Goal: Task Accomplishment & Management: Complete application form

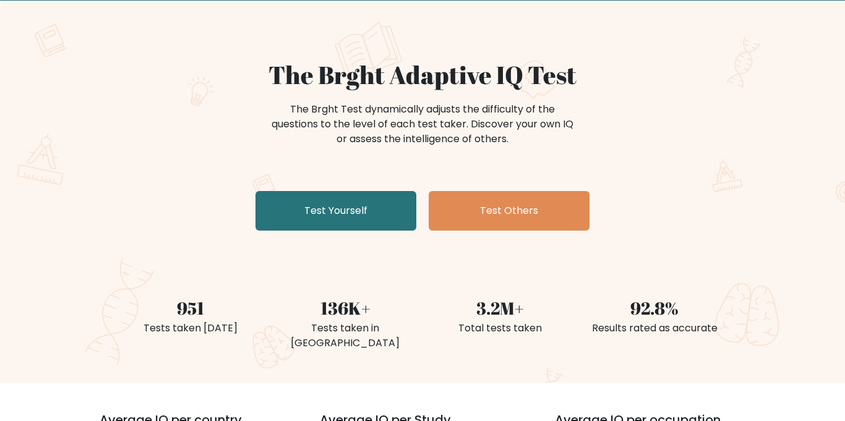
scroll to position [74, 0]
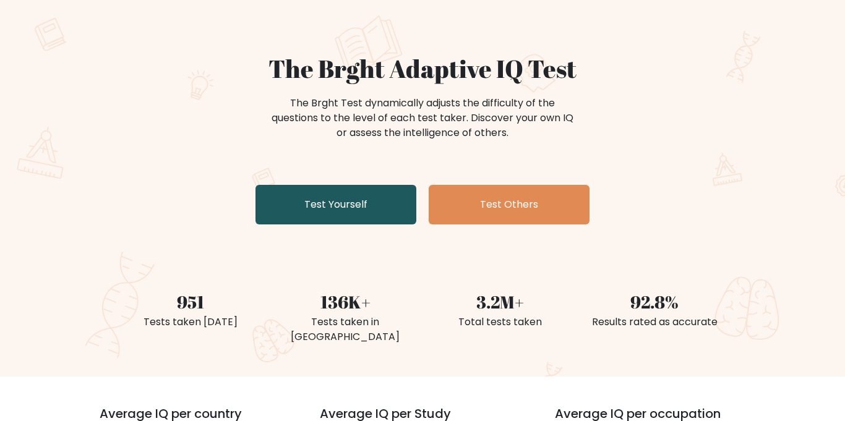
click at [305, 190] on link "Test Yourself" at bounding box center [336, 205] width 161 height 40
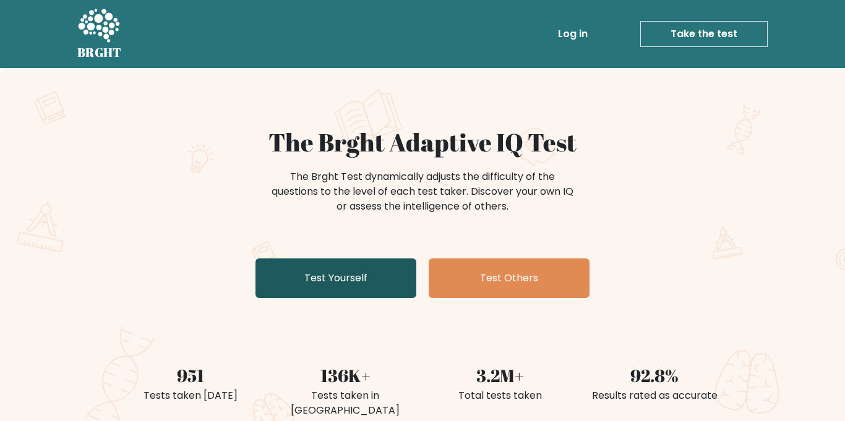
click at [358, 267] on link "Test Yourself" at bounding box center [336, 279] width 161 height 40
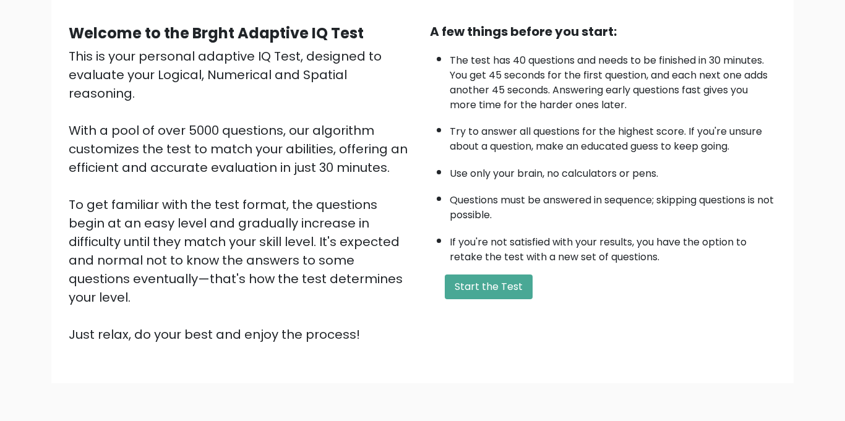
scroll to position [103, 0]
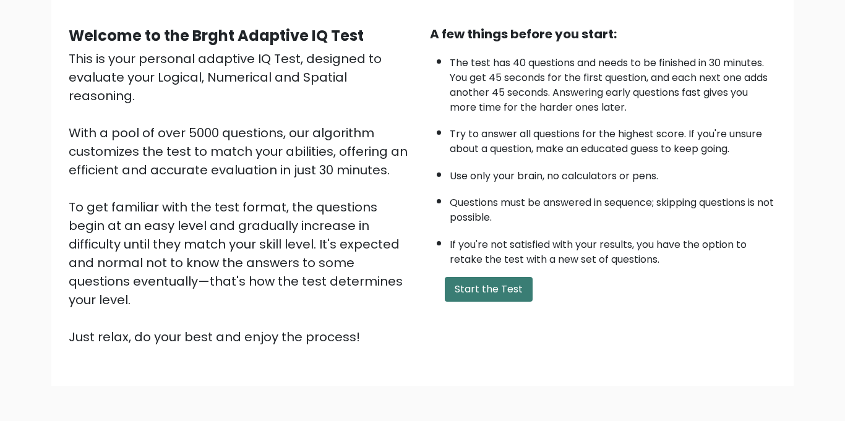
click at [484, 284] on button "Start the Test" at bounding box center [489, 289] width 88 height 25
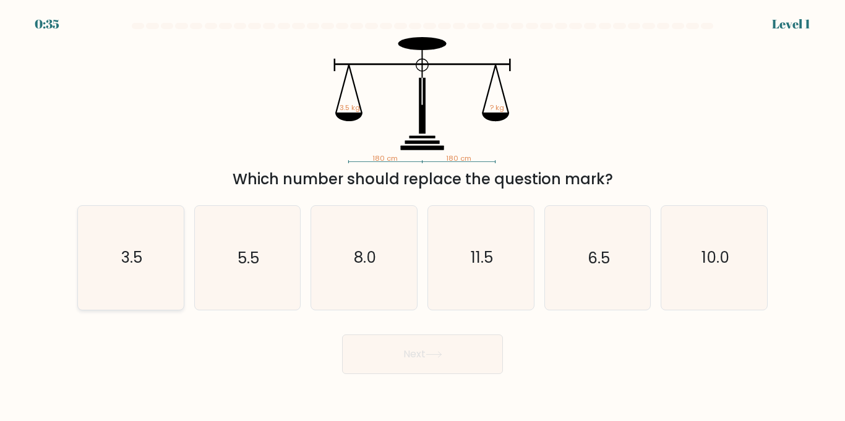
click at [120, 242] on icon "3.5" at bounding box center [130, 257] width 103 height 103
click at [423, 217] on input "a. 3.5" at bounding box center [423, 214] width 1 height 6
radio input "true"
click at [466, 360] on button "Next" at bounding box center [422, 355] width 161 height 40
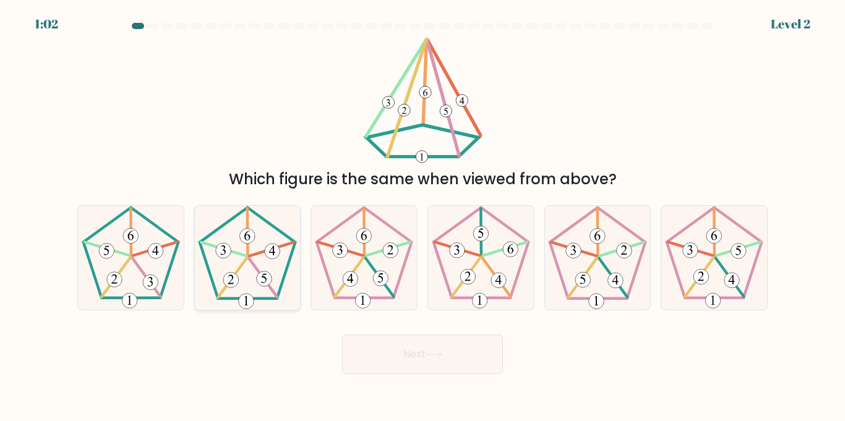
click at [254, 242] on icon at bounding box center [247, 257] width 103 height 103
click at [423, 217] on input "b." at bounding box center [423, 214] width 1 height 6
radio input "true"
click at [653, 189] on div "Which figure is the same when viewed from above?" at bounding box center [423, 179] width 676 height 22
click at [446, 354] on button "Next" at bounding box center [422, 355] width 161 height 40
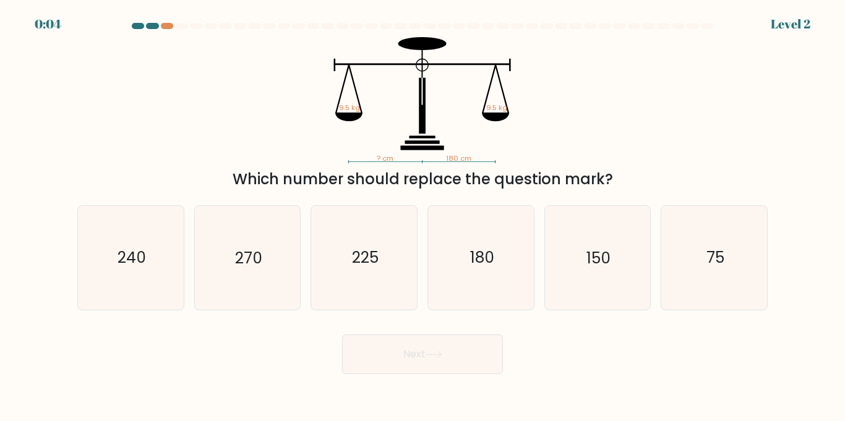
click at [471, 204] on div "a. 240 b. 270" at bounding box center [422, 253] width 700 height 114
click at [483, 257] on text "180" at bounding box center [482, 258] width 24 height 22
click at [423, 217] on input "d. 180" at bounding box center [423, 214] width 1 height 6
radio input "true"
click at [478, 338] on button "Next" at bounding box center [422, 355] width 161 height 40
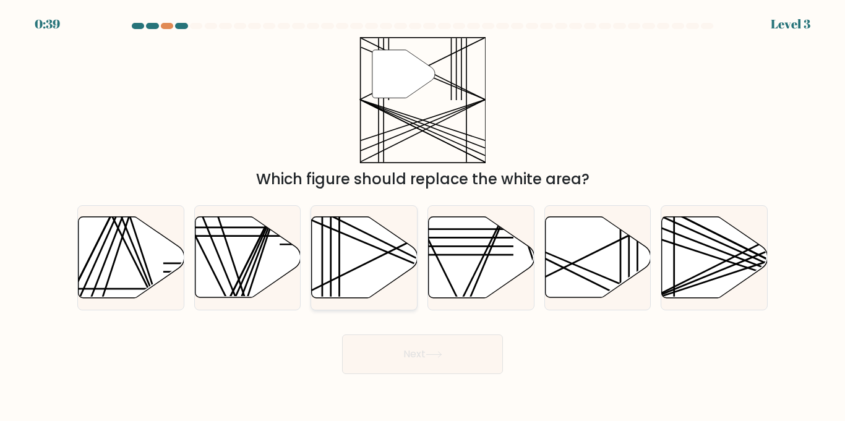
click at [364, 269] on icon at bounding box center [365, 257] width 106 height 81
click at [423, 217] on input "c." at bounding box center [423, 214] width 1 height 6
radio input "true"
click at [419, 348] on button "Next" at bounding box center [422, 355] width 161 height 40
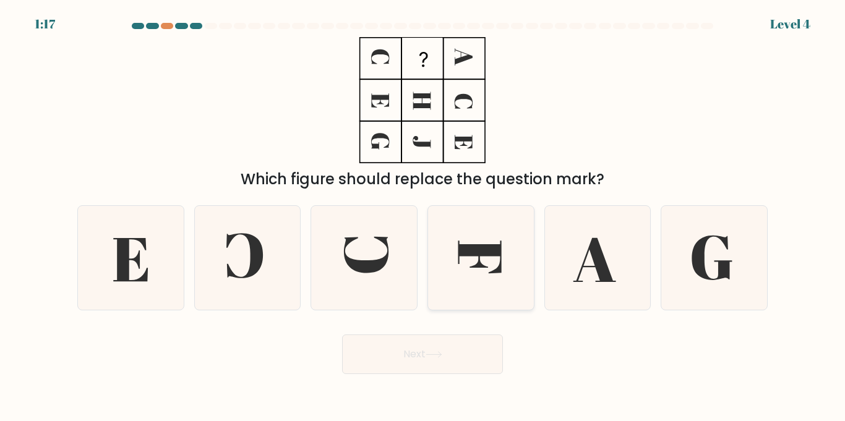
click at [460, 247] on icon at bounding box center [479, 257] width 43 height 33
click at [423, 217] on input "d." at bounding box center [423, 214] width 1 height 6
radio input "true"
click at [463, 339] on button "Next" at bounding box center [422, 355] width 161 height 40
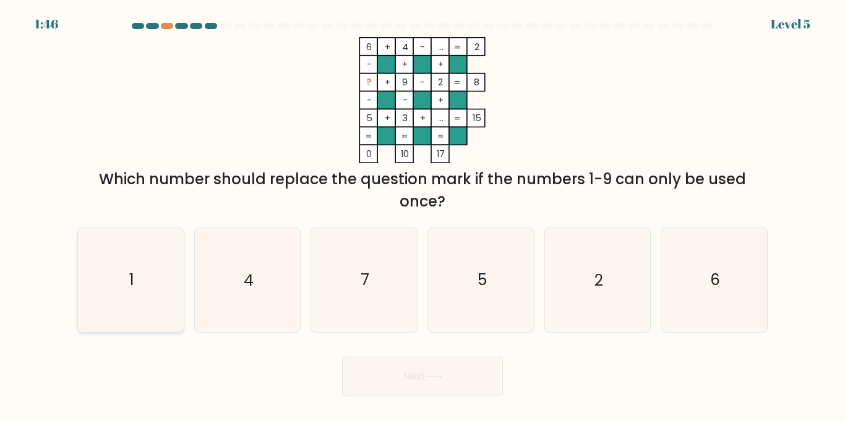
click at [136, 259] on icon "1" at bounding box center [130, 279] width 103 height 103
click at [423, 217] on input "a. 1" at bounding box center [423, 214] width 1 height 6
radio input "true"
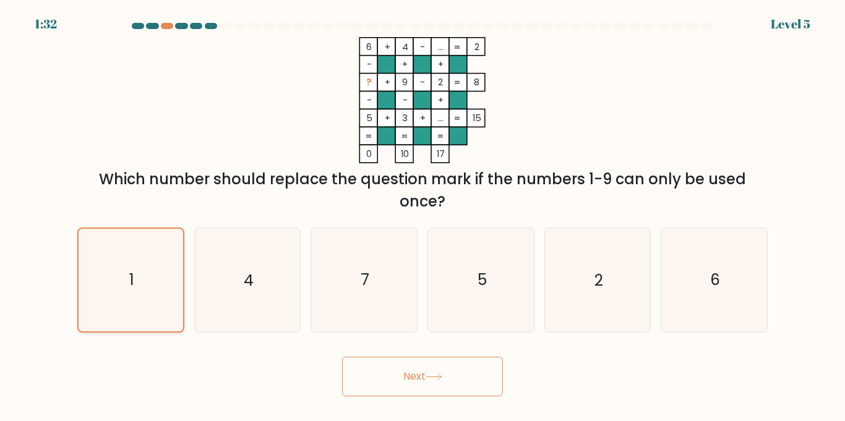
click at [147, 277] on icon "1" at bounding box center [131, 280] width 102 height 102
click at [423, 217] on input "a. 1" at bounding box center [423, 214] width 1 height 6
click at [307, 145] on icon "6 + 4 - ... 2 - + + ? + 9 - 2 8 - - + 5 + 3 + ... = 15 = = = = 0 10 17 =" at bounding box center [422, 100] width 371 height 126
click at [433, 385] on button "Next" at bounding box center [422, 377] width 161 height 40
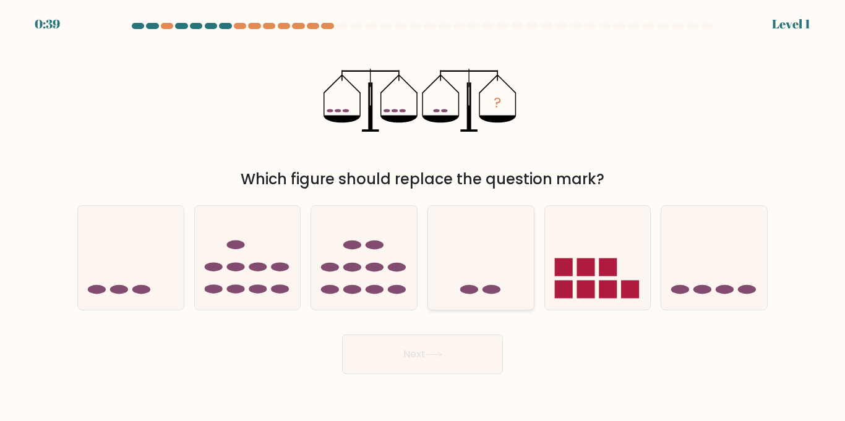
click at [476, 243] on icon at bounding box center [481, 257] width 106 height 87
click at [423, 217] on input "d." at bounding box center [423, 214] width 1 height 6
radio input "true"
click at [445, 359] on button "Next" at bounding box center [422, 355] width 161 height 40
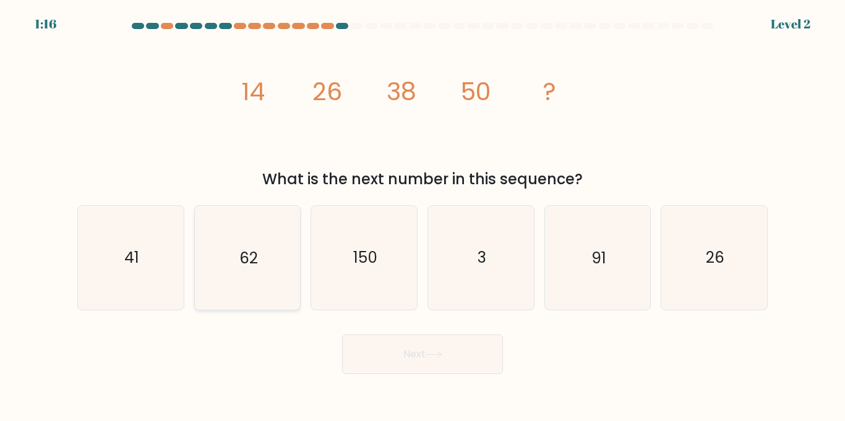
click at [260, 220] on icon "62" at bounding box center [247, 257] width 103 height 103
click at [423, 217] on input "b. 62" at bounding box center [423, 214] width 1 height 6
radio input "true"
click at [407, 353] on button "Next" at bounding box center [422, 355] width 161 height 40
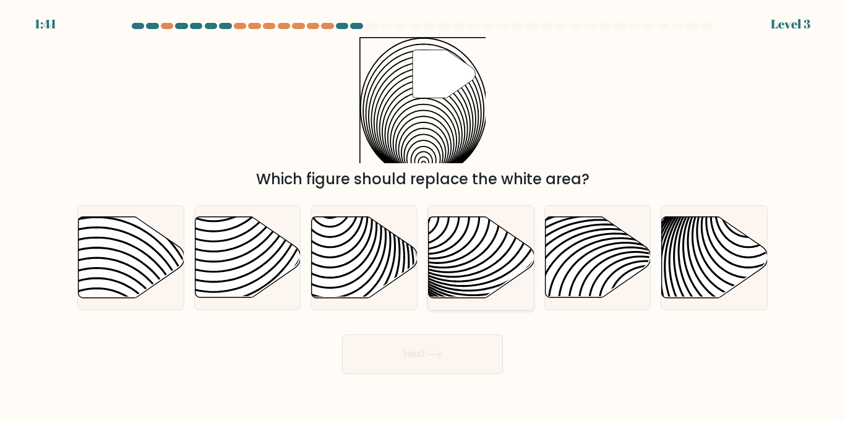
click at [468, 238] on icon at bounding box center [482, 257] width 106 height 81
click at [423, 217] on input "d." at bounding box center [423, 214] width 1 height 6
radio input "true"
click at [429, 351] on icon at bounding box center [434, 354] width 17 height 7
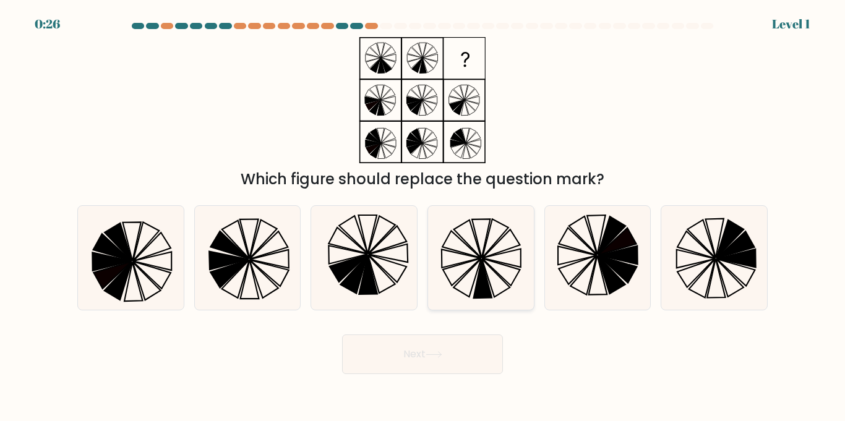
click at [474, 259] on icon at bounding box center [461, 259] width 39 height 19
click at [423, 217] on input "d." at bounding box center [423, 214] width 1 height 6
radio input "true"
click at [399, 280] on icon at bounding box center [388, 269] width 38 height 27
click at [423, 217] on input "c." at bounding box center [423, 214] width 1 height 6
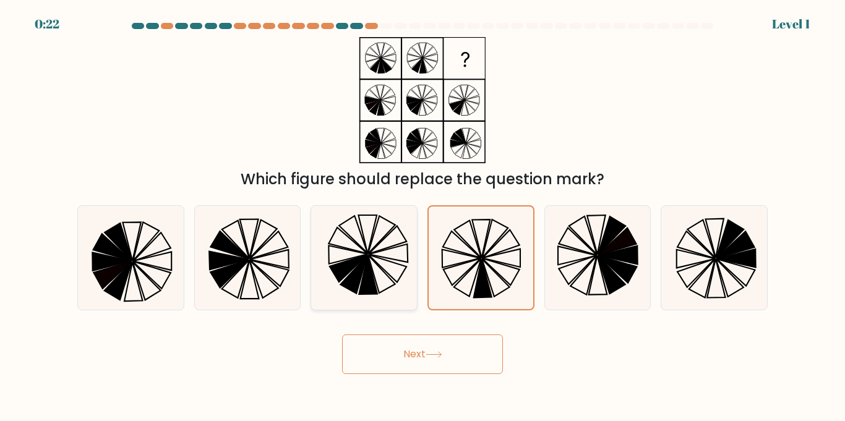
radio input "true"
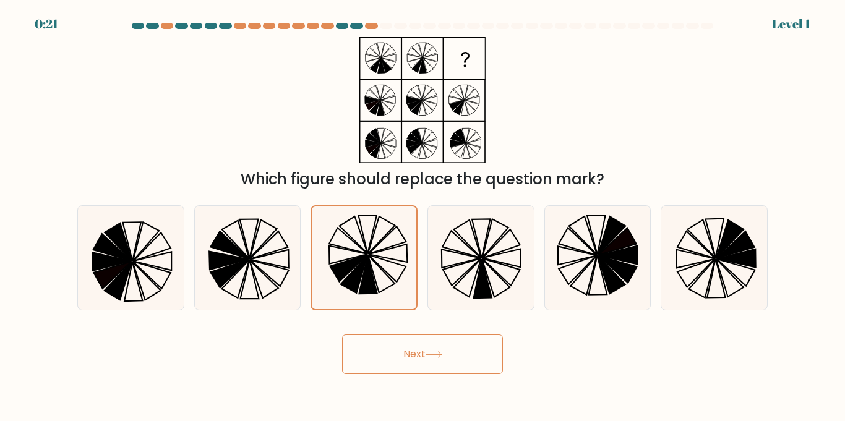
click at [434, 357] on icon at bounding box center [434, 354] width 17 height 7
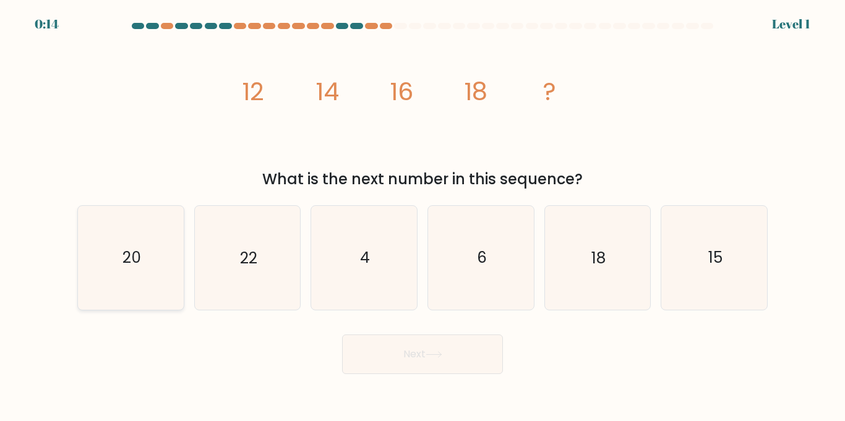
click at [147, 231] on icon "20" at bounding box center [130, 257] width 103 height 103
click at [423, 217] on input "a. 20" at bounding box center [423, 214] width 1 height 6
radio input "true"
click at [444, 361] on button "Next" at bounding box center [422, 355] width 161 height 40
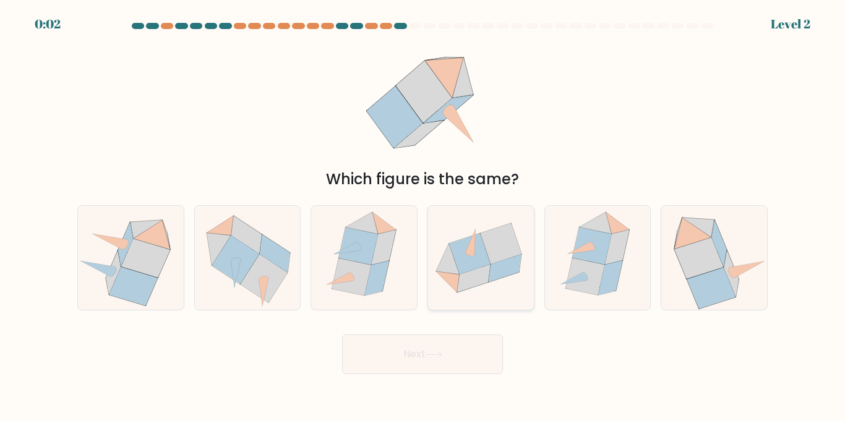
click at [486, 256] on icon at bounding box center [469, 254] width 41 height 41
click at [423, 217] on input "d." at bounding box center [423, 214] width 1 height 6
radio input "true"
click at [466, 340] on button "Next" at bounding box center [422, 355] width 161 height 40
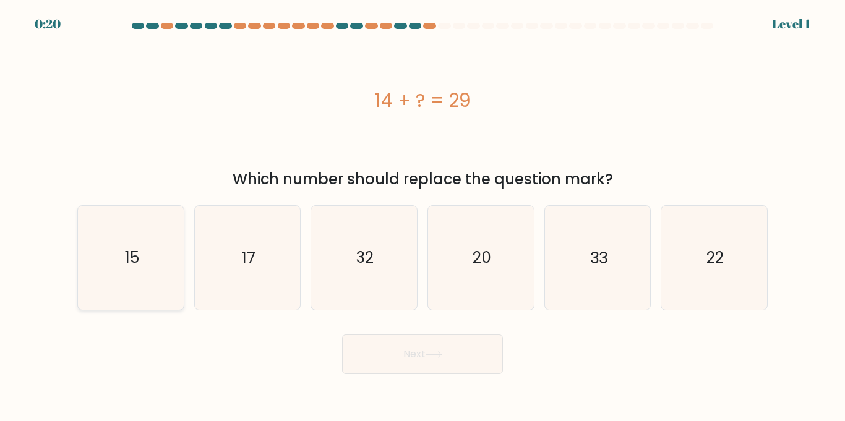
click at [134, 252] on text "15" at bounding box center [131, 258] width 14 height 22
click at [423, 217] on input "a. 15" at bounding box center [423, 214] width 1 height 6
radio input "true"
click at [434, 365] on button "Next" at bounding box center [422, 355] width 161 height 40
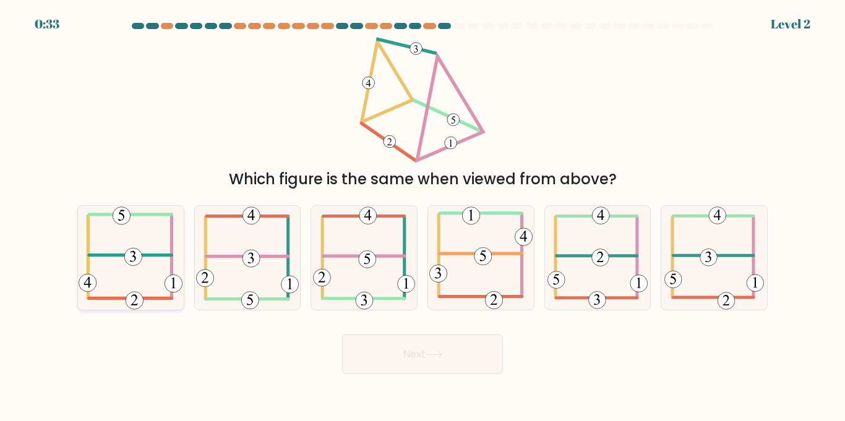
click at [130, 236] on icon at bounding box center [131, 257] width 104 height 103
click at [423, 217] on input "a." at bounding box center [423, 214] width 1 height 6
radio input "true"
click at [394, 345] on button "Next" at bounding box center [422, 355] width 161 height 40
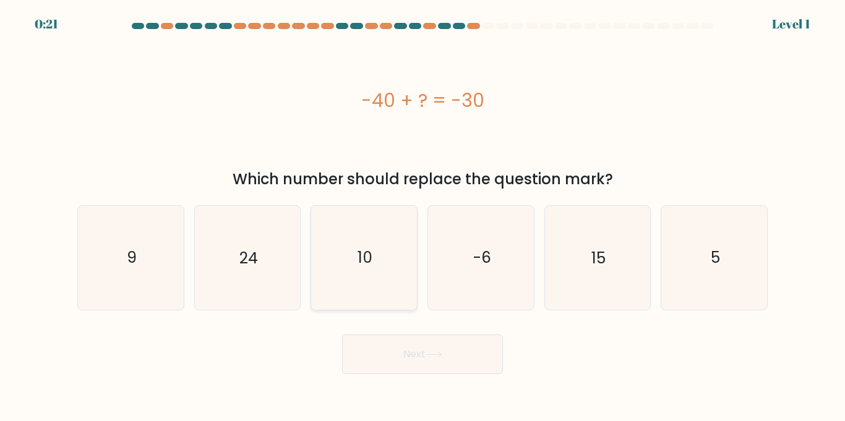
click at [351, 235] on icon "10" at bounding box center [363, 257] width 103 height 103
click at [423, 217] on input "c. 10" at bounding box center [423, 214] width 1 height 6
radio input "true"
click at [452, 353] on button "Next" at bounding box center [422, 355] width 161 height 40
click at [434, 355] on icon at bounding box center [434, 354] width 17 height 7
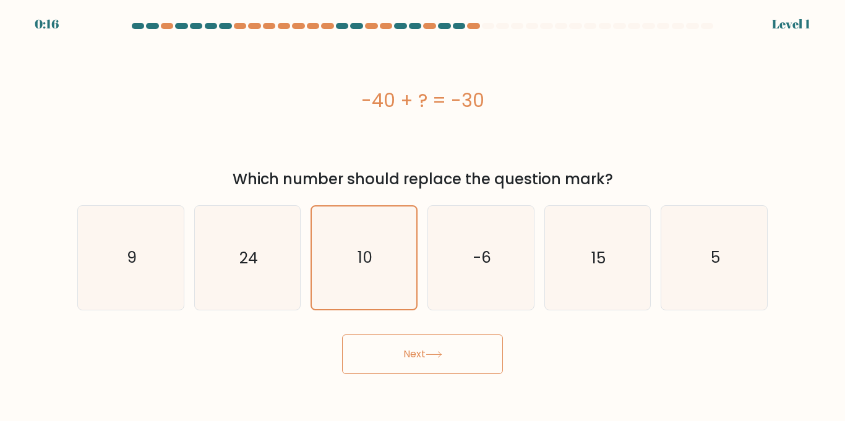
click at [377, 94] on div "-40 + ? = -30" at bounding box center [422, 101] width 691 height 28
click at [381, 225] on icon "10" at bounding box center [364, 258] width 102 height 102
click at [423, 217] on input "c. 10" at bounding box center [423, 214] width 1 height 6
click at [475, 350] on button "Next" at bounding box center [422, 355] width 161 height 40
click at [421, 79] on div "-40 + ? = -30" at bounding box center [422, 100] width 691 height 126
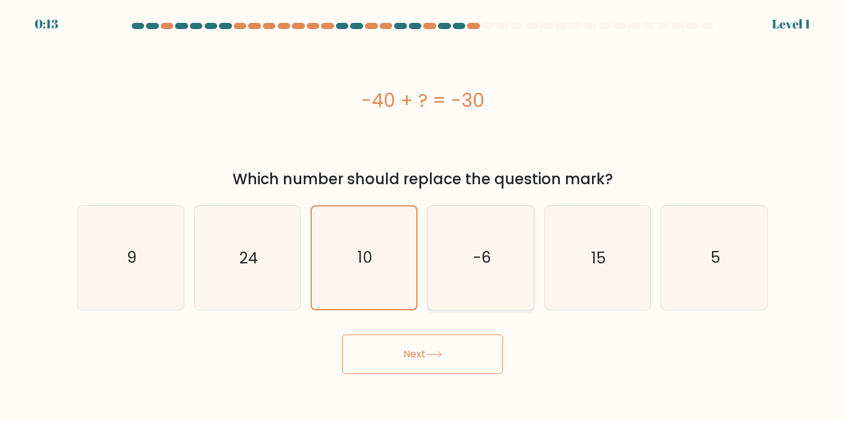
click at [504, 272] on icon "-6" at bounding box center [480, 257] width 103 height 103
click at [423, 217] on input "d. -6" at bounding box center [423, 214] width 1 height 6
radio input "true"
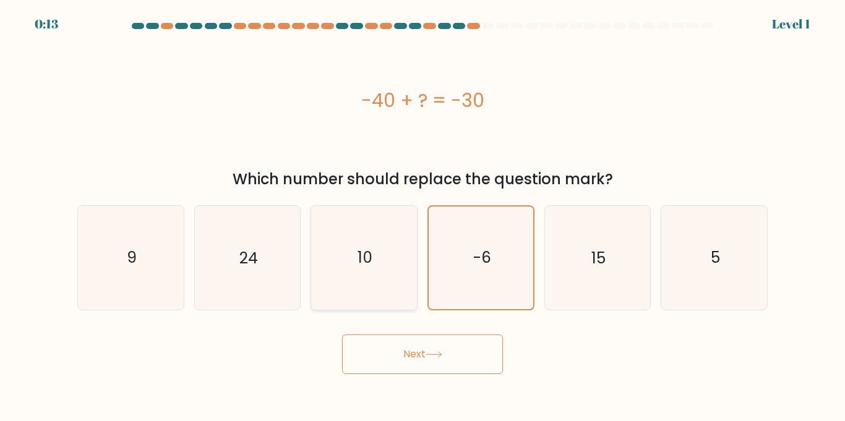
click at [397, 252] on icon "10" at bounding box center [363, 257] width 103 height 103
click at [423, 217] on input "c. 10" at bounding box center [423, 214] width 1 height 6
radio input "true"
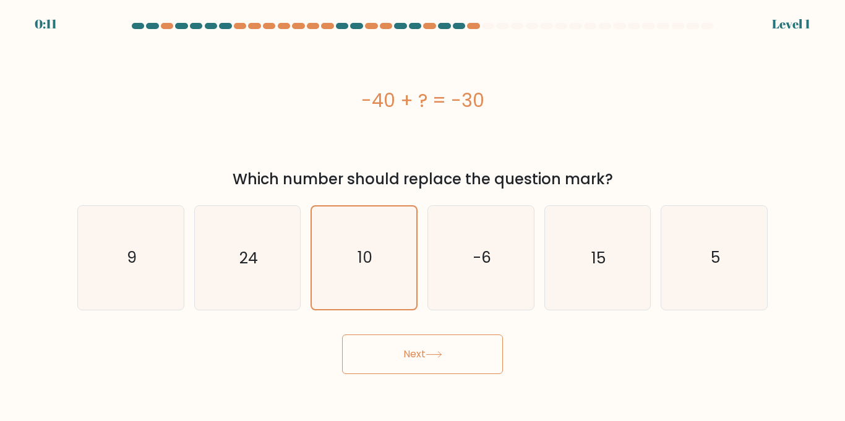
click at [422, 369] on button "Next" at bounding box center [422, 355] width 161 height 40
